Goal: Information Seeking & Learning: Learn about a topic

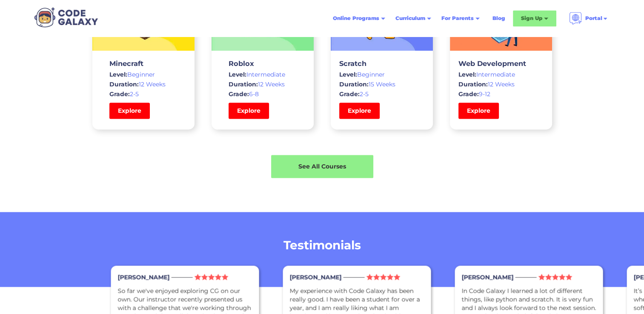
scroll to position [1362, 0]
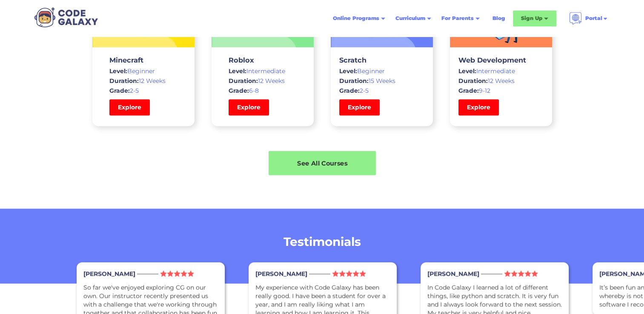
click at [337, 169] on div "See All Courses" at bounding box center [322, 163] width 107 height 24
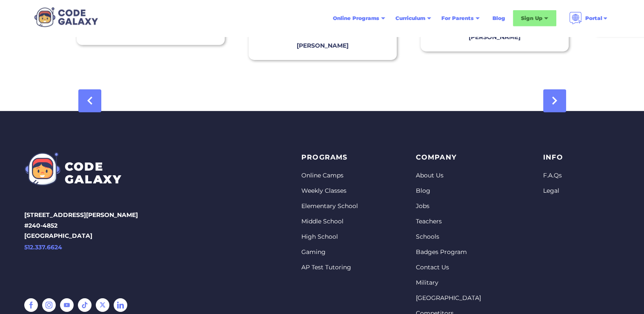
scroll to position [2835, 0]
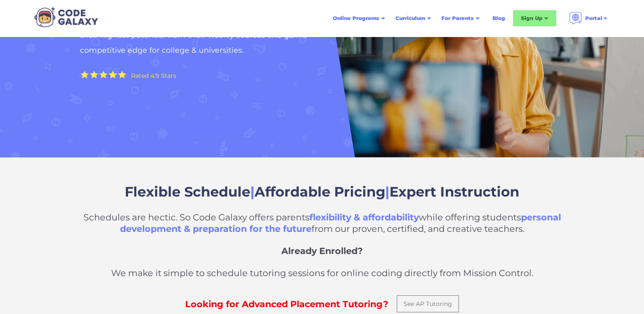
scroll to position [128, 0]
